Goal: Transaction & Acquisition: Purchase product/service

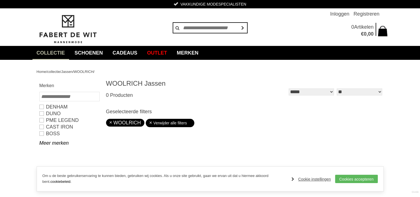
drag, startPoint x: 351, startPoint y: 183, endPoint x: 277, endPoint y: 117, distance: 99.9
click at [277, 117] on div "Geselecteerde filters WOOLRICH Verwijder alle filters" at bounding box center [245, 118] width 278 height 30
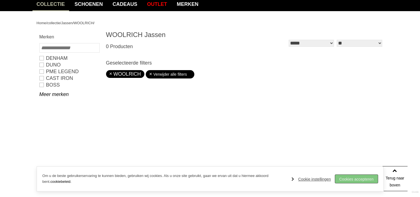
click at [365, 179] on link "Cookies accepteren" at bounding box center [356, 178] width 43 height 8
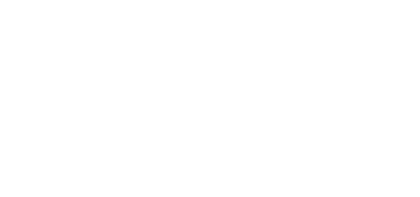
scroll to position [44, 0]
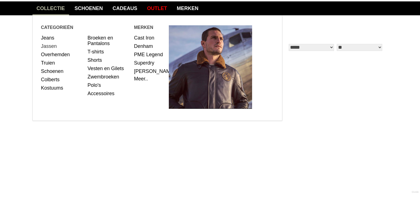
click at [54, 44] on link "Jassen" at bounding box center [62, 46] width 42 height 8
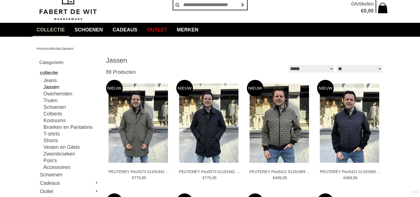
scroll to position [33, 0]
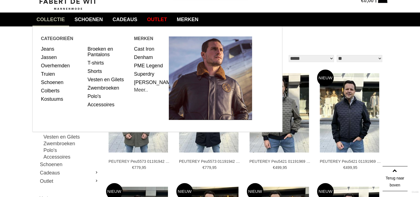
click at [145, 92] on link "Meer.." at bounding box center [141, 90] width 14 height 6
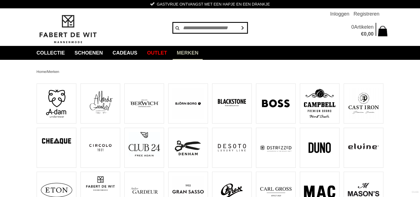
click at [194, 32] on input "text" at bounding box center [210, 27] width 75 height 11
type input "********"
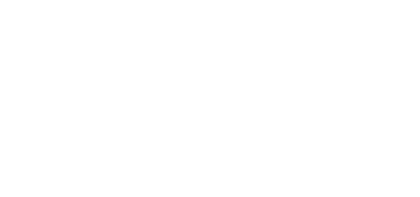
scroll to position [33, 0]
